Goal: Task Accomplishment & Management: Manage account settings

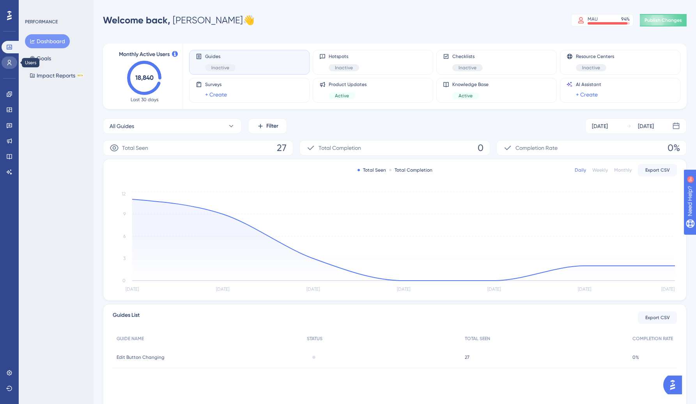
click at [9, 61] on icon at bounding box center [9, 63] width 6 height 6
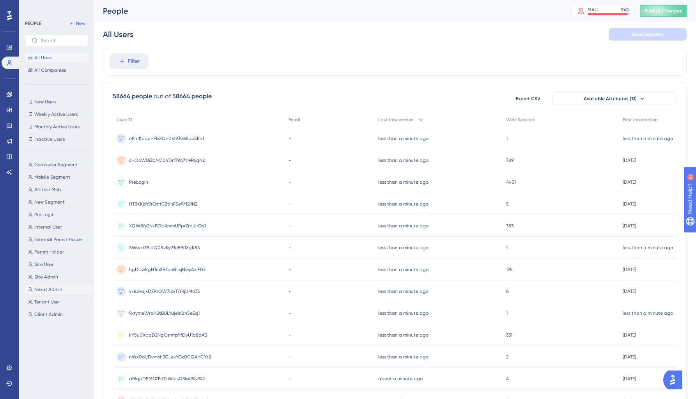
click at [46, 289] on span "Nexus Admin" at bounding box center [48, 289] width 28 height 6
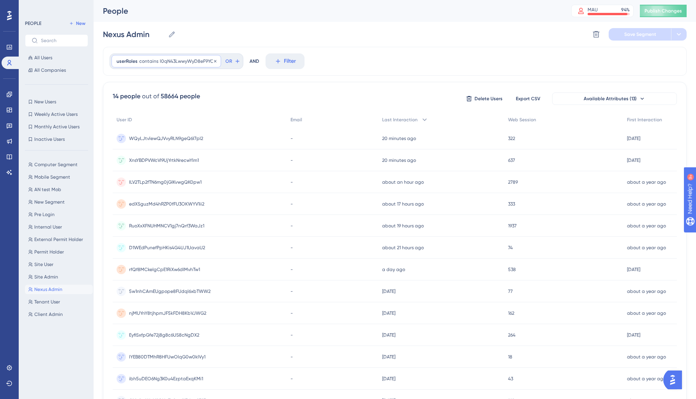
click at [181, 60] on span "l0qN43LwwyWyD8eF9YCy" at bounding box center [188, 61] width 56 height 6
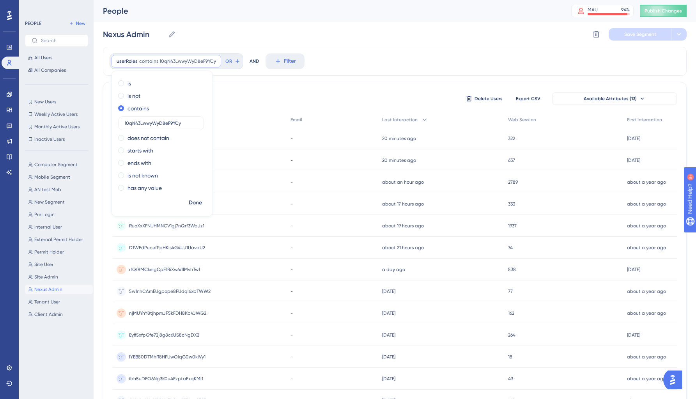
click at [277, 30] on div "Nexus Admin Nexus Admin Delete Segment Save Segment" at bounding box center [394, 34] width 583 height 25
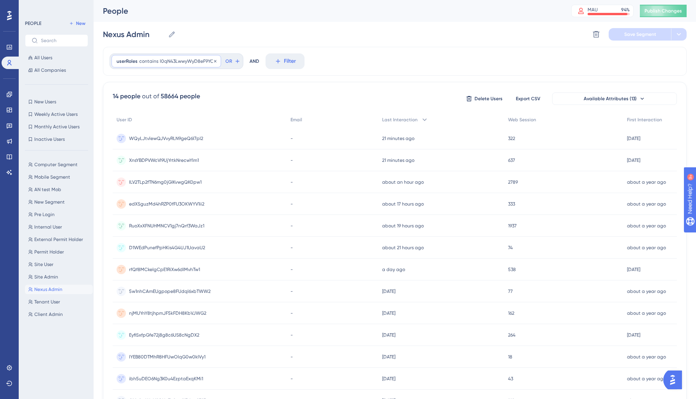
click at [167, 61] on span "l0qN43LwwyWyD8eF9YCy" at bounding box center [188, 61] width 56 height 6
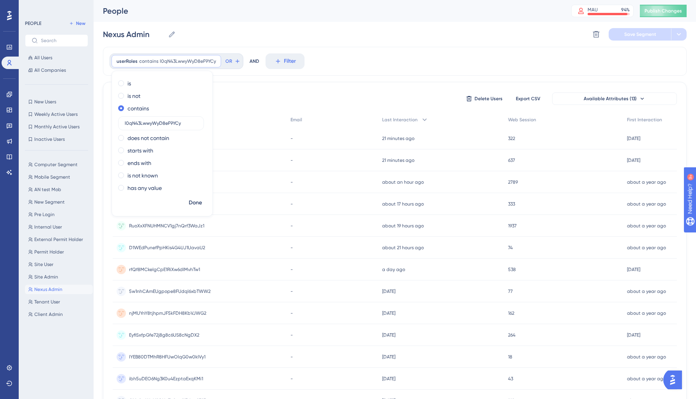
click at [274, 34] on div "Nexus Admin Nexus Admin Delete Segment Save Segment" at bounding box center [394, 34] width 583 height 25
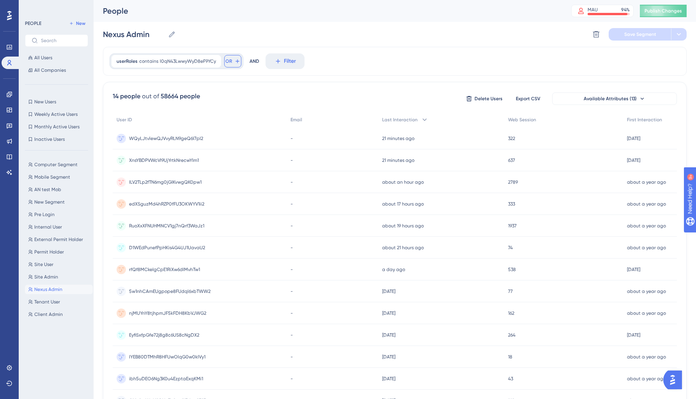
click at [236, 61] on icon at bounding box center [237, 61] width 4 height 4
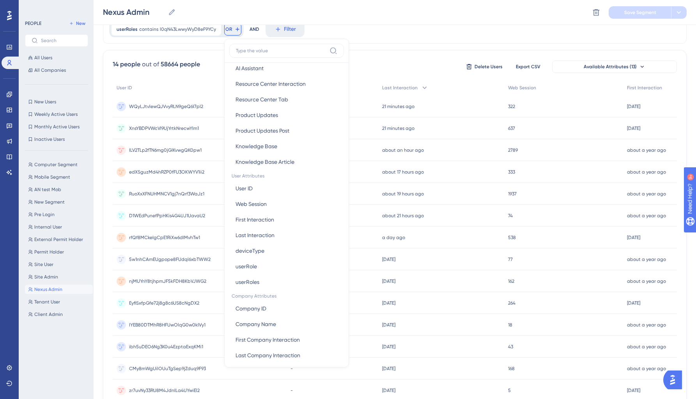
scroll to position [253, 0]
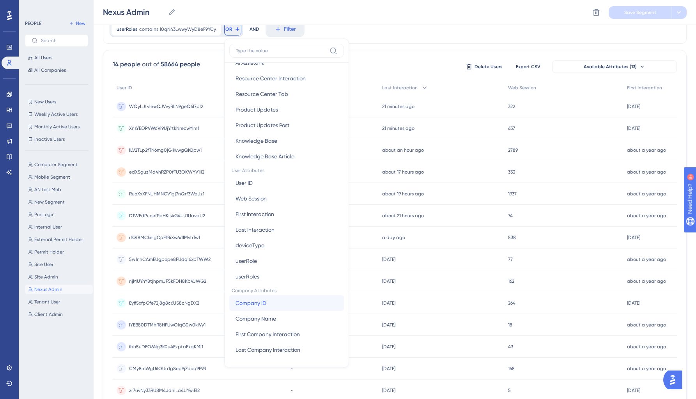
click at [294, 306] on button "Company ID Company ID" at bounding box center [286, 303] width 115 height 16
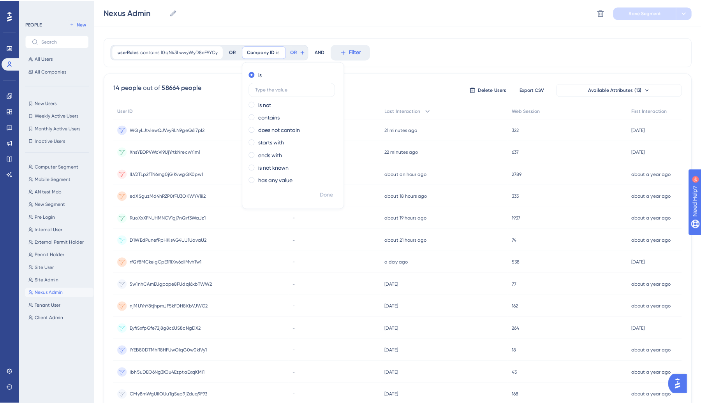
scroll to position [0, 0]
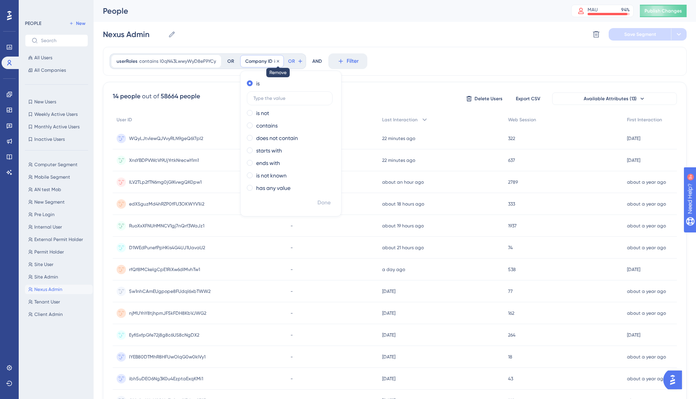
click at [277, 62] on icon at bounding box center [278, 61] width 2 height 2
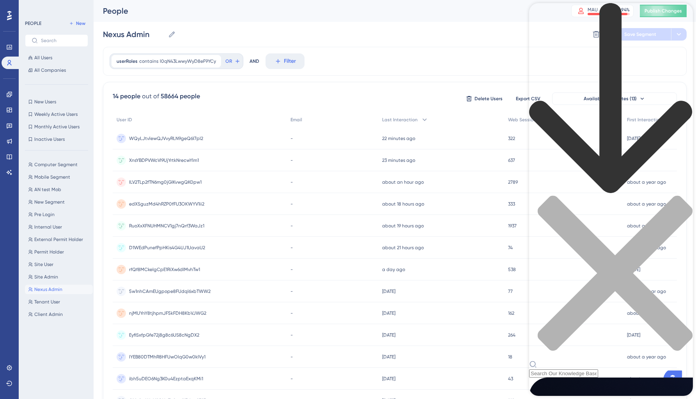
click at [570, 46] on div "Resource Center Header" at bounding box center [611, 190] width 164 height 374
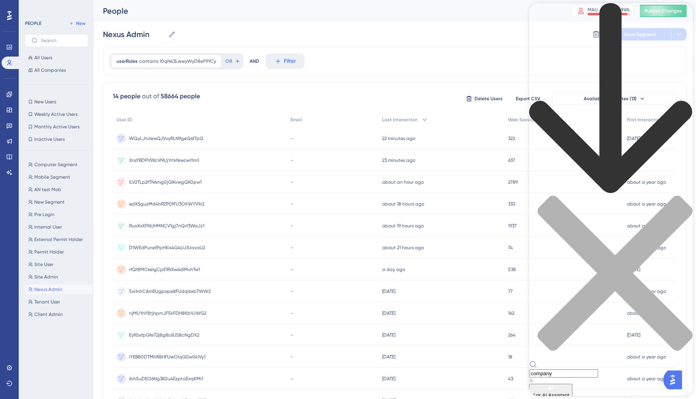
type input "company"
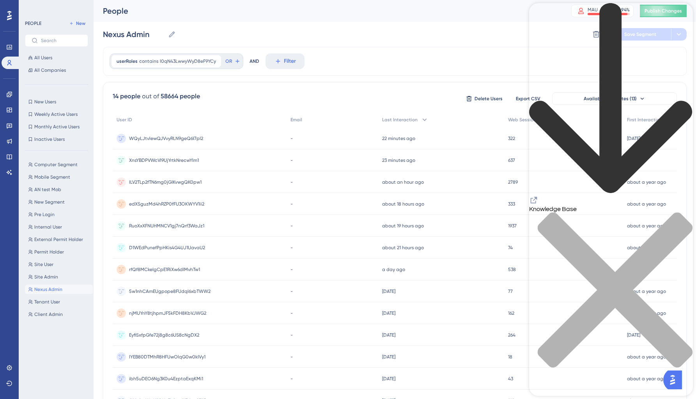
click at [683, 212] on div "close resource center" at bounding box center [611, 294] width 164 height 165
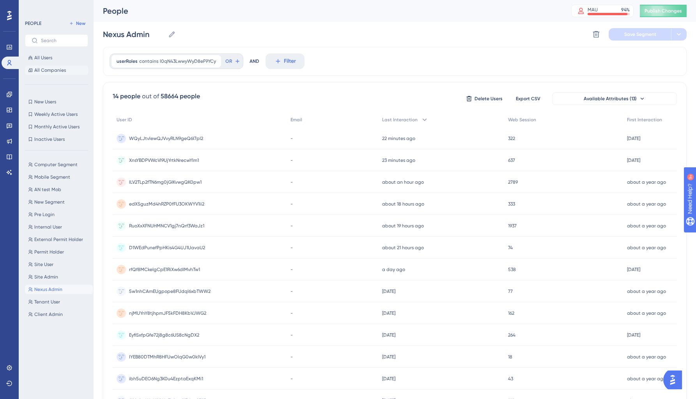
click at [46, 69] on span "All Companies" at bounding box center [50, 70] width 32 height 6
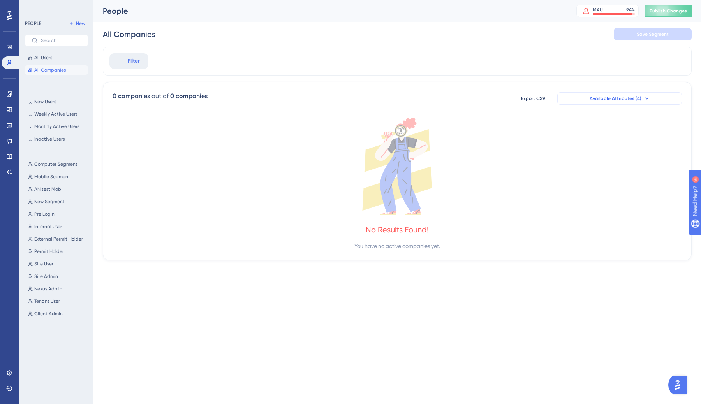
click at [648, 99] on icon at bounding box center [647, 98] width 6 height 6
click at [644, 99] on icon at bounding box center [647, 98] width 6 height 6
click at [593, 59] on div "Filter" at bounding box center [397, 61] width 589 height 29
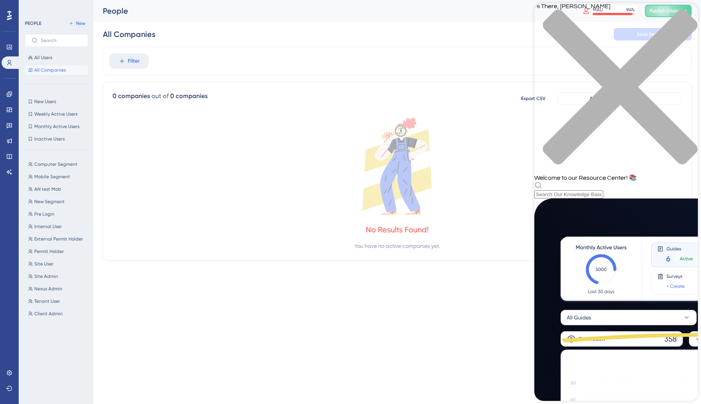
click at [585, 182] on div "Resource Center Header" at bounding box center [617, 190] width 164 height 17
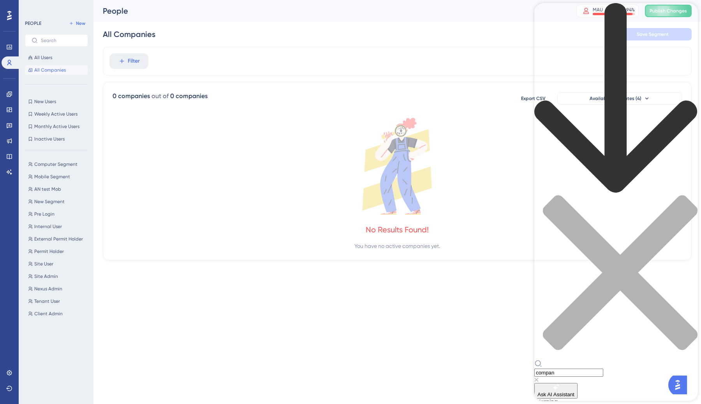
type input "company"
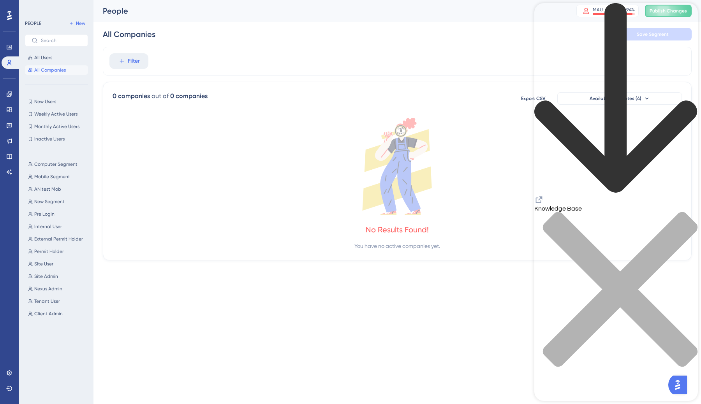
click at [544, 195] on icon "Resource Center Header" at bounding box center [539, 199] width 9 height 9
click at [48, 187] on span "AN test Mob" at bounding box center [47, 189] width 27 height 6
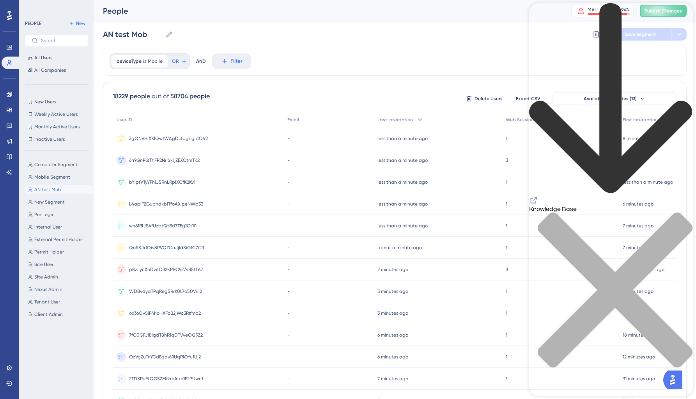
click at [681, 212] on icon "close resource center" at bounding box center [611, 294] width 164 height 164
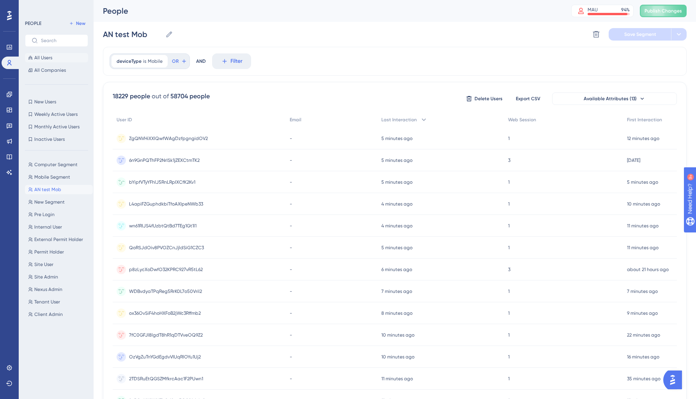
click at [38, 57] on span "All Users" at bounding box center [43, 58] width 18 height 6
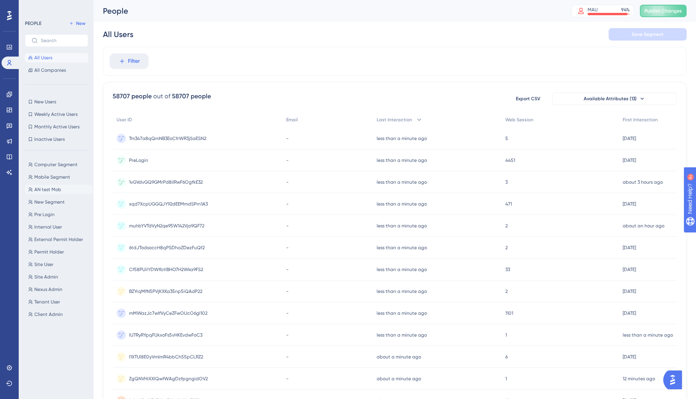
click at [42, 189] on span "AN test Mob" at bounding box center [47, 189] width 27 height 6
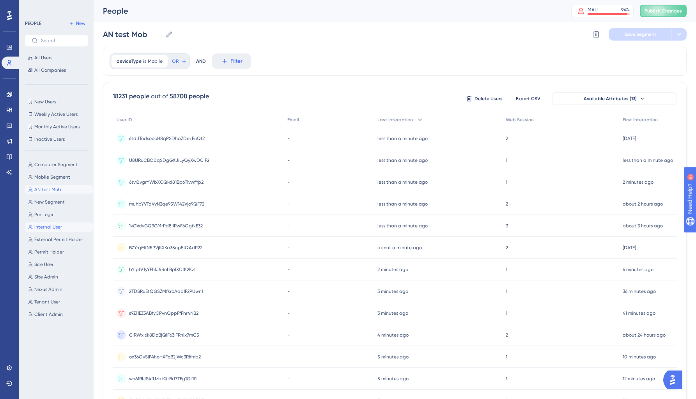
click at [47, 229] on span "Internal User" at bounding box center [48, 227] width 28 height 6
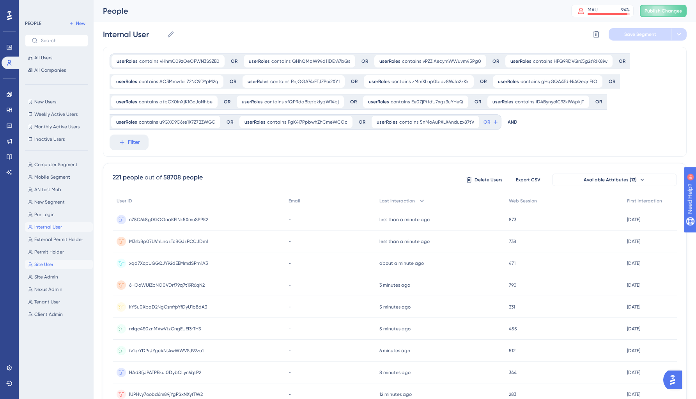
click at [46, 265] on span "Site User" at bounding box center [43, 264] width 19 height 6
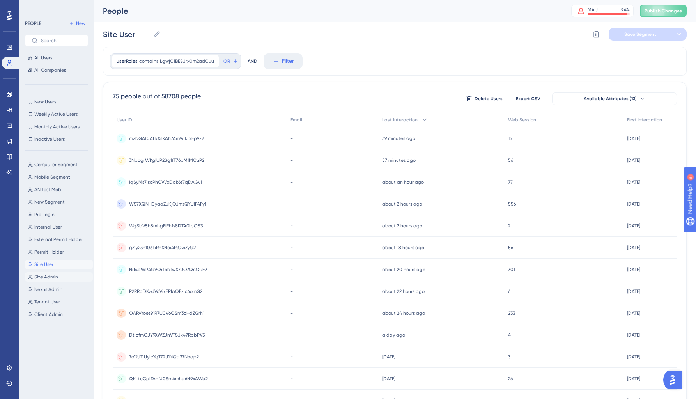
click at [48, 276] on span "Site Admin" at bounding box center [46, 277] width 24 height 6
click at [52, 300] on span "Tenant User" at bounding box center [47, 301] width 26 height 6
click at [51, 314] on span "Client Admin" at bounding box center [48, 314] width 28 height 6
click at [47, 203] on span "New Segment" at bounding box center [49, 202] width 30 height 6
type input "New Segment"
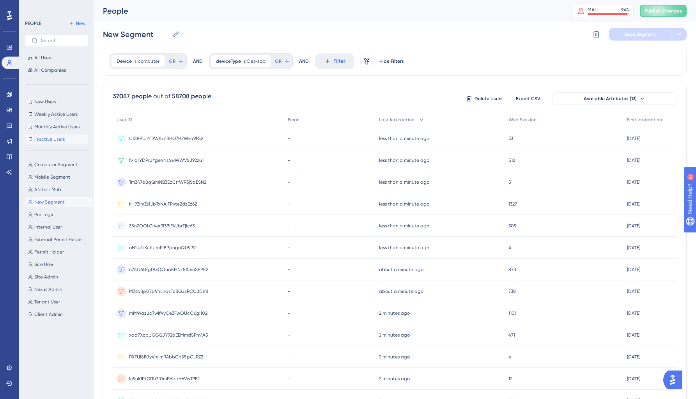
click at [46, 141] on span "Inactive Users" at bounding box center [49, 139] width 30 height 6
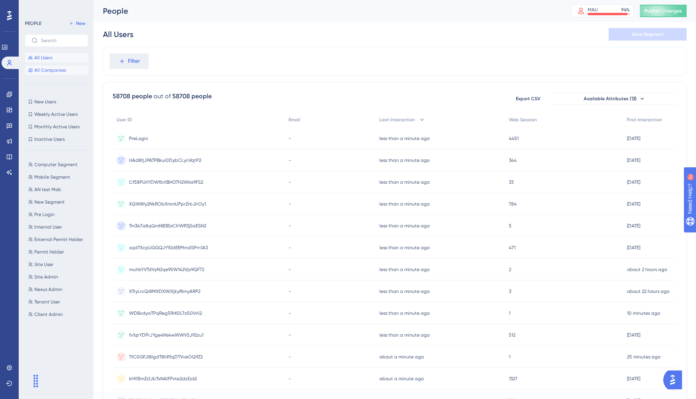
click at [45, 69] on span "All Companies" at bounding box center [50, 70] width 32 height 6
